Goal: Information Seeking & Learning: Learn about a topic

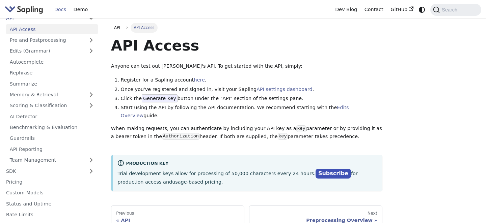
scroll to position [61, 0]
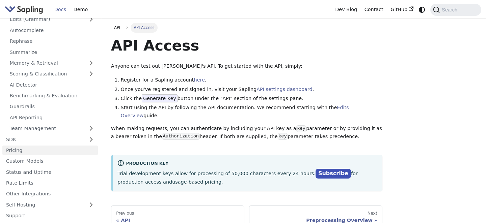
click at [53, 149] on link "Pricing" at bounding box center [50, 151] width 96 height 10
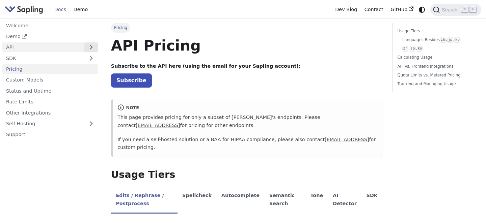
click at [88, 47] on button "Expand sidebar category 'API'" at bounding box center [91, 48] width 14 height 10
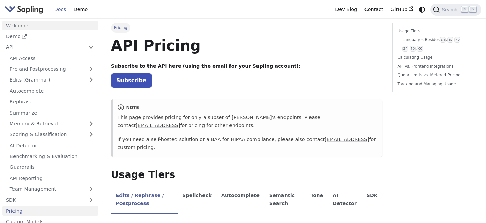
click at [29, 24] on link "Welcome" at bounding box center [50, 26] width 96 height 10
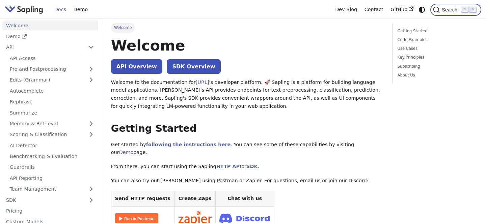
click at [446, 9] on span "Search" at bounding box center [451, 9] width 22 height 5
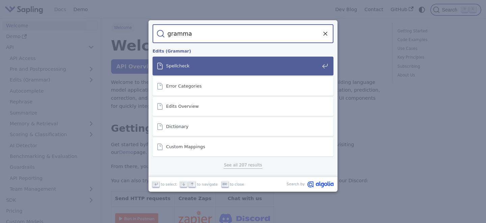
type input "grammar"
click at [275, 60] on div "Spellcheck" at bounding box center [245, 66] width 177 height 19
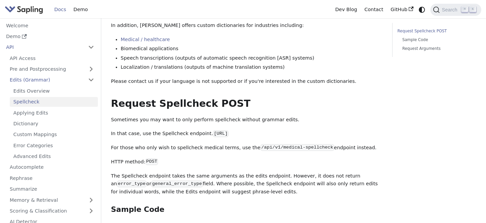
scroll to position [318, 0]
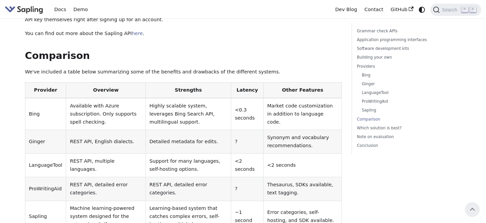
scroll to position [1513, 0]
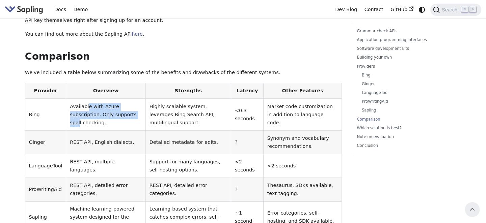
drag, startPoint x: 85, startPoint y: 66, endPoint x: 140, endPoint y: 72, distance: 55.0
click at [140, 99] on td "Available with Azure subscription. Only supports spell checking." at bounding box center [106, 115] width 80 height 32
drag, startPoint x: 75, startPoint y: 75, endPoint x: 123, endPoint y: 84, distance: 49.2
click at [123, 99] on td "Available with Azure subscription. Only supports spell checking." at bounding box center [106, 115] width 80 height 32
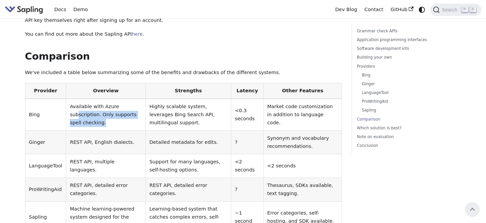
click at [123, 99] on td "Available with Azure subscription. Only supports spell checking." at bounding box center [106, 115] width 80 height 32
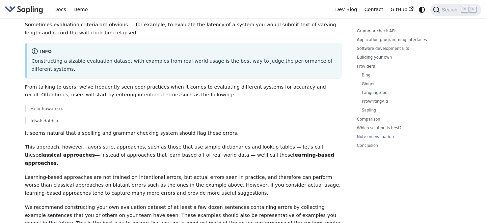
scroll to position [1959, 0]
